Goal: Task Accomplishment & Management: Complete application form

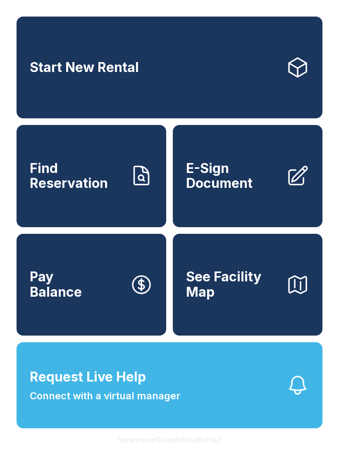
click at [271, 182] on span "E-Sign Document" at bounding box center [232, 176] width 93 height 30
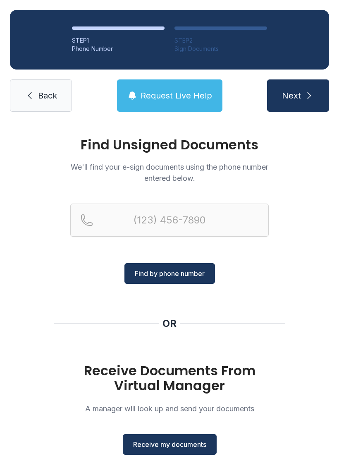
click at [185, 454] on button "Receive my documents" at bounding box center [170, 444] width 94 height 21
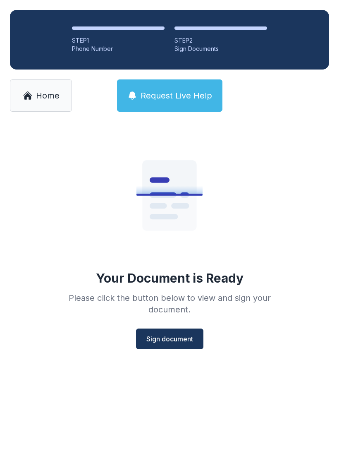
click at [179, 334] on span "Sign document" at bounding box center [169, 339] width 47 height 10
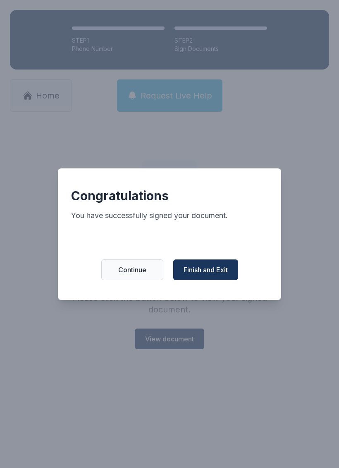
click at [228, 275] on span "Finish and Exit" at bounding box center [206, 270] width 44 height 10
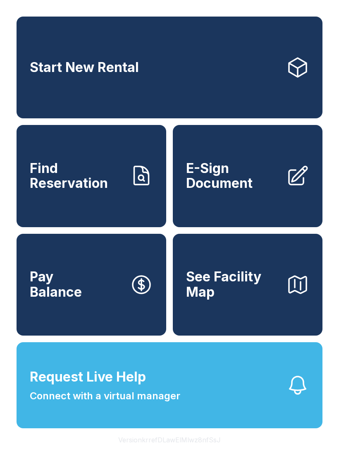
click at [263, 187] on span "E-Sign Document" at bounding box center [232, 176] width 93 height 30
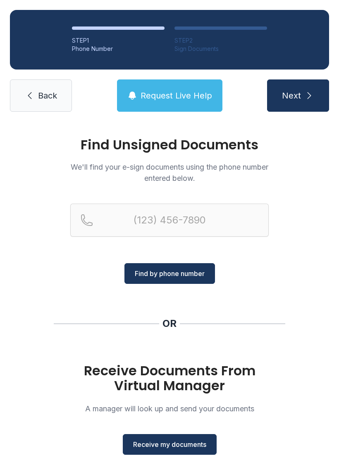
click at [174, 447] on span "Receive my documents" at bounding box center [169, 444] width 73 height 10
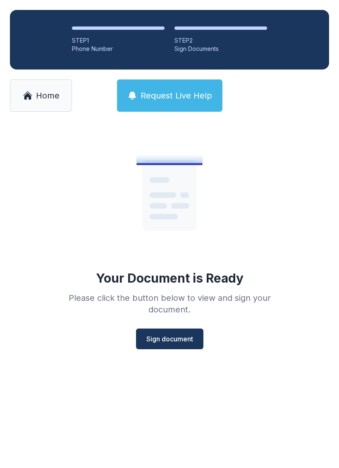
click at [182, 339] on span "Sign document" at bounding box center [169, 339] width 47 height 10
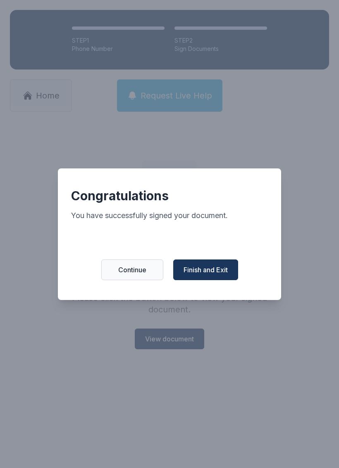
click at [211, 280] on button "Finish and Exit" at bounding box center [205, 269] width 65 height 21
